Goal: Transaction & Acquisition: Purchase product/service

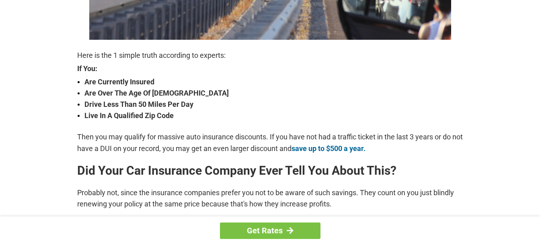
scroll to position [281, 0]
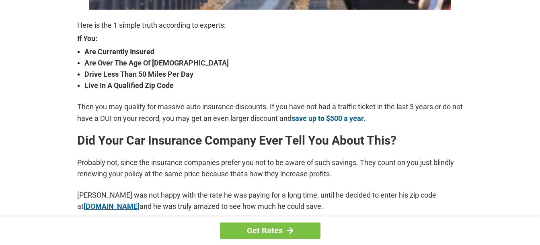
click at [121, 202] on link "[DOMAIN_NAME]" at bounding box center [112, 206] width 56 height 8
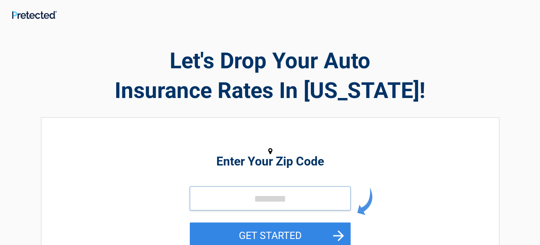
click at [251, 200] on input "tel" at bounding box center [270, 198] width 161 height 24
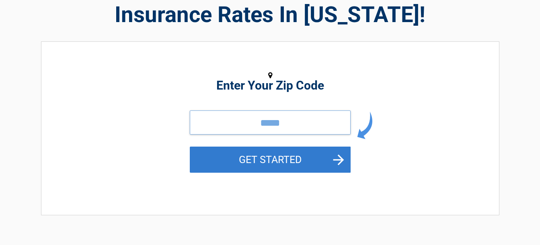
scroll to position [80, 0]
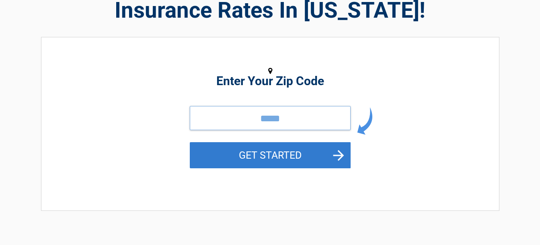
type input "*****"
click at [253, 157] on button "GET STARTED" at bounding box center [270, 155] width 161 height 26
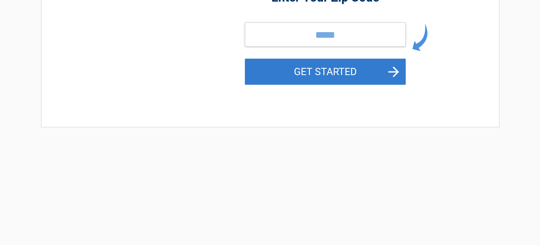
scroll to position [0, 0]
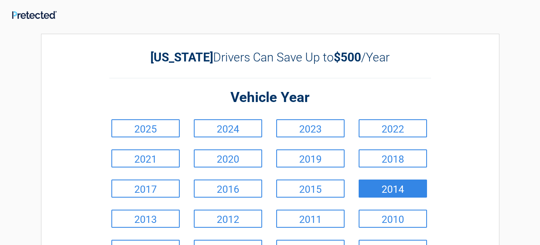
drag, startPoint x: 380, startPoint y: 192, endPoint x: 399, endPoint y: 190, distance: 18.6
click at [381, 192] on link "2014" at bounding box center [392, 189] width 68 height 18
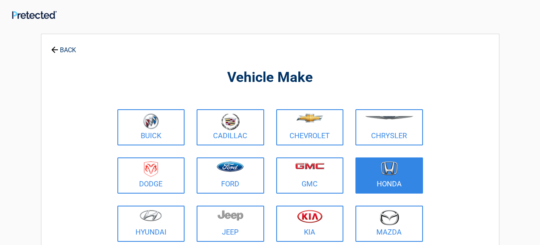
click at [394, 179] on figure at bounding box center [389, 171] width 58 height 18
